Goal: Browse casually

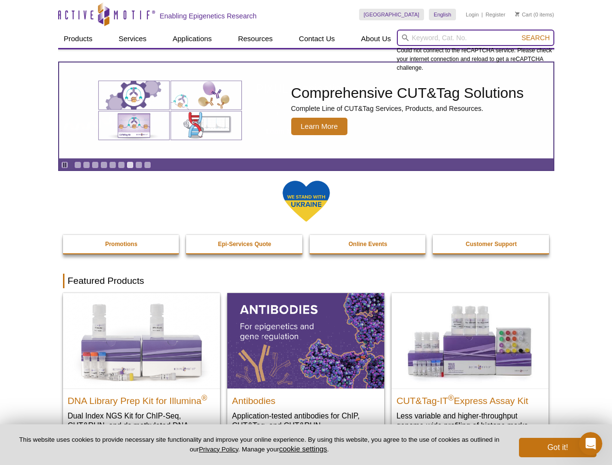
click at [475, 38] on input "search" at bounding box center [475, 38] width 157 height 16
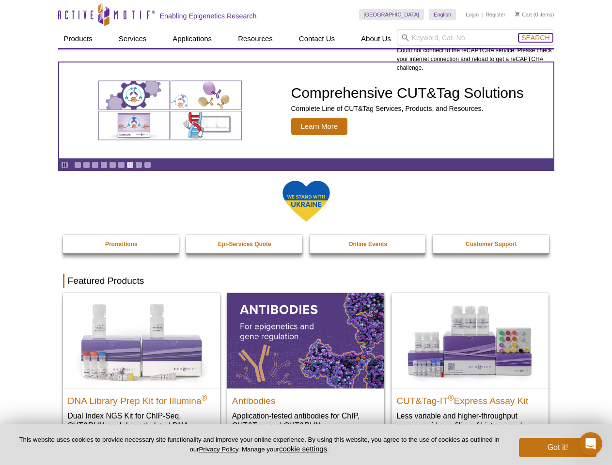
click at [535, 38] on span "Search" at bounding box center [535, 38] width 28 height 8
click at [64, 165] on icon "Pause" at bounding box center [65, 165] width 6 height 6
click at [78, 165] on link "Go to slide 1" at bounding box center [77, 164] width 7 height 7
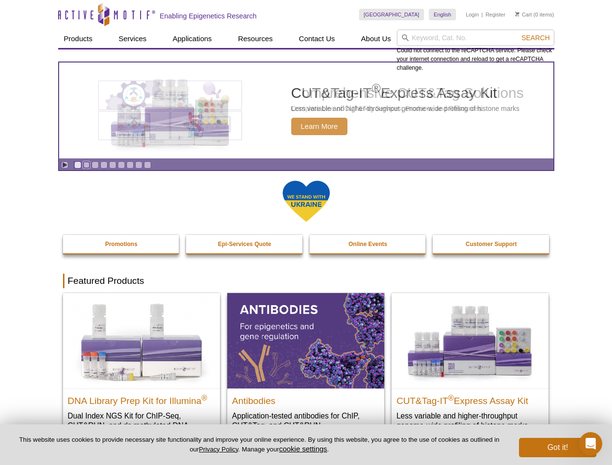
click at [86, 165] on link "Go to slide 2" at bounding box center [86, 164] width 7 height 7
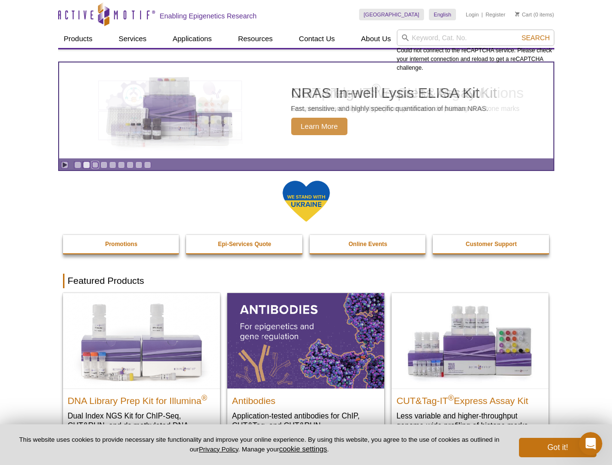
click at [95, 165] on link "Go to slide 3" at bounding box center [95, 164] width 7 height 7
click at [104, 165] on link "Go to slide 4" at bounding box center [103, 164] width 7 height 7
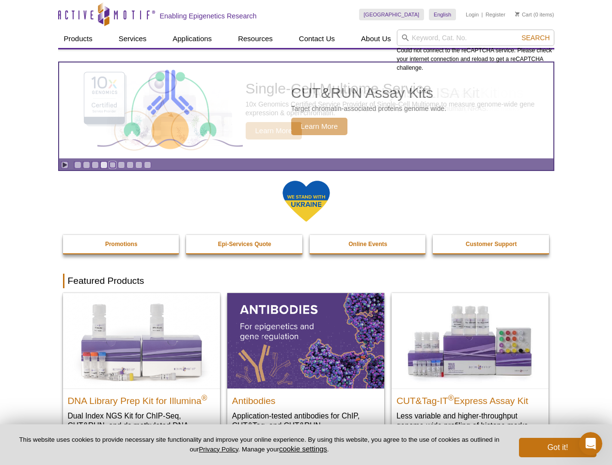
click at [112, 165] on link "Go to slide 5" at bounding box center [112, 164] width 7 height 7
click at [121, 165] on link "Go to slide 6" at bounding box center [121, 164] width 7 height 7
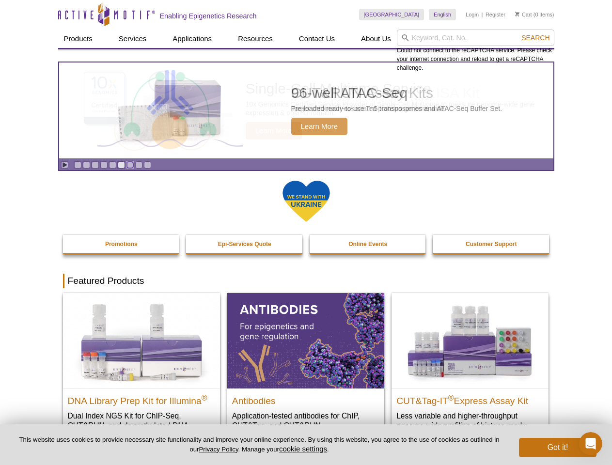
click at [130, 165] on link "Go to slide 7" at bounding box center [129, 164] width 7 height 7
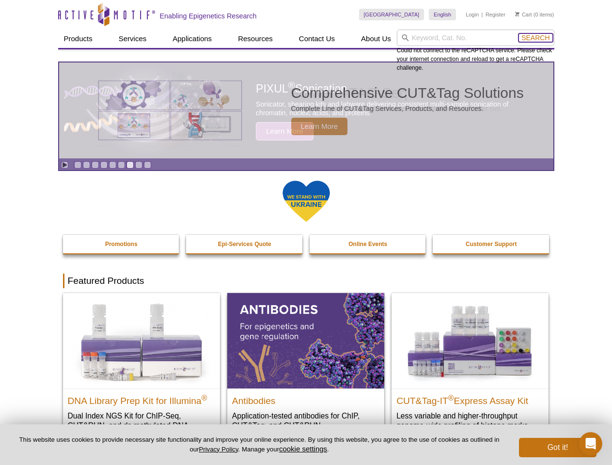
click at [535, 38] on span "Search" at bounding box center [535, 38] width 28 height 8
